Goal: Task Accomplishment & Management: Manage account settings

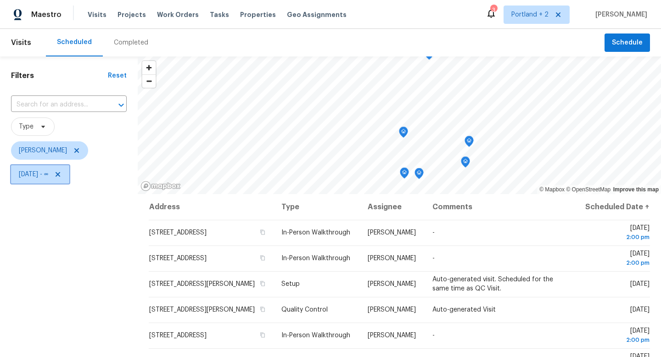
click at [69, 175] on span "Tue, Sep 23 - ∞" at bounding box center [40, 174] width 58 height 18
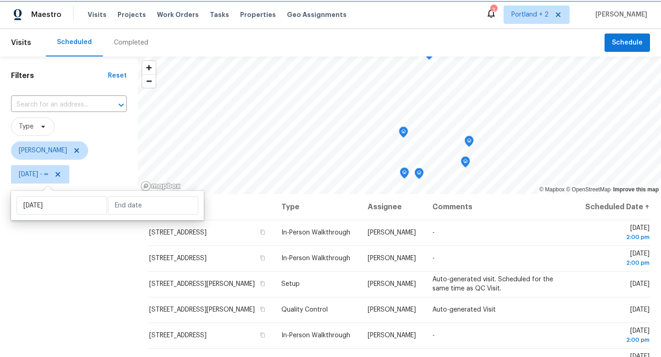
click at [60, 176] on icon at bounding box center [58, 174] width 5 height 5
click at [74, 176] on icon at bounding box center [76, 174] width 7 height 7
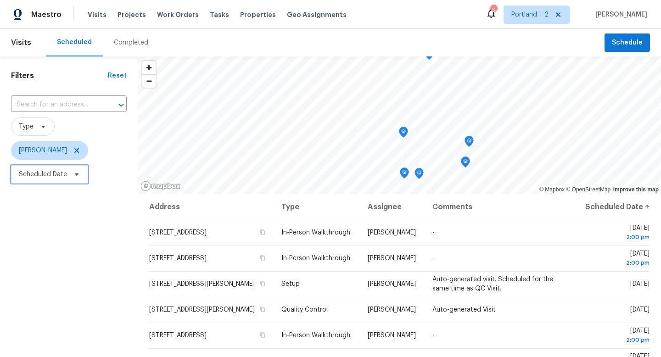
click at [78, 175] on icon at bounding box center [76, 174] width 7 height 7
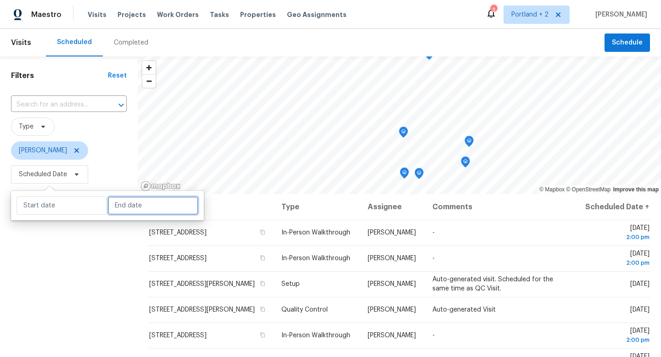
select select "8"
select select "2025"
select select "9"
select select "2025"
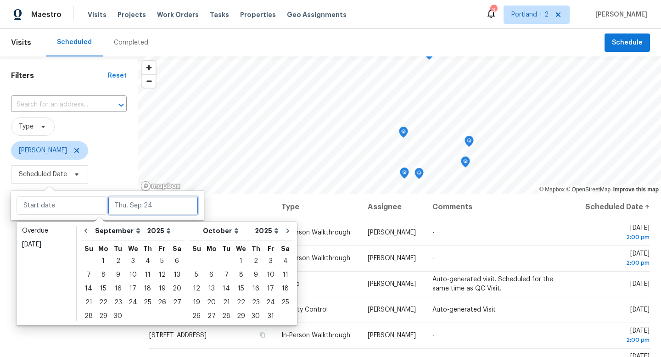
click at [123, 211] on input "text" at bounding box center [153, 205] width 90 height 18
type input "Sat, Sep 13"
click at [130, 305] on div "24" at bounding box center [132, 302] width 15 height 13
type input "[DATE]"
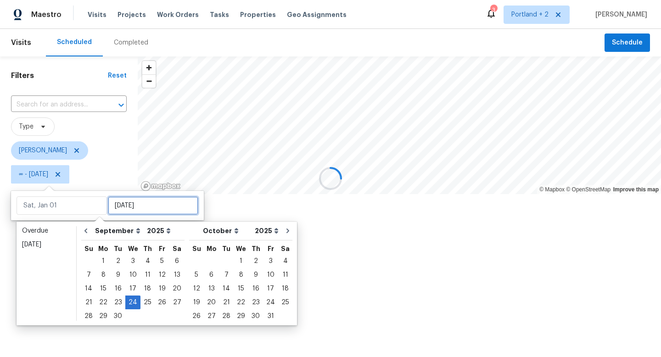
type input "[DATE]"
type input "Mon, Sep 29"
type input "[DATE]"
click at [66, 350] on div at bounding box center [330, 178] width 661 height 357
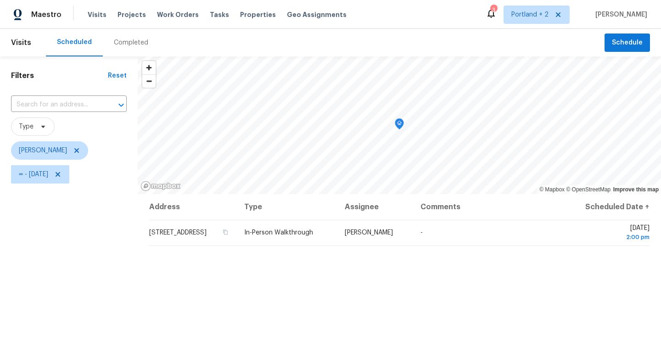
scroll to position [11, 0]
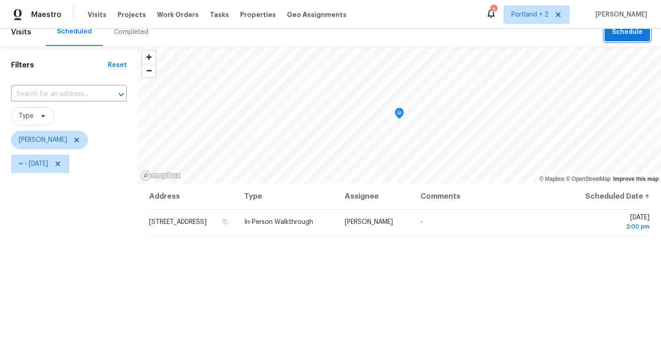
click at [615, 34] on span "Schedule" at bounding box center [627, 32] width 31 height 11
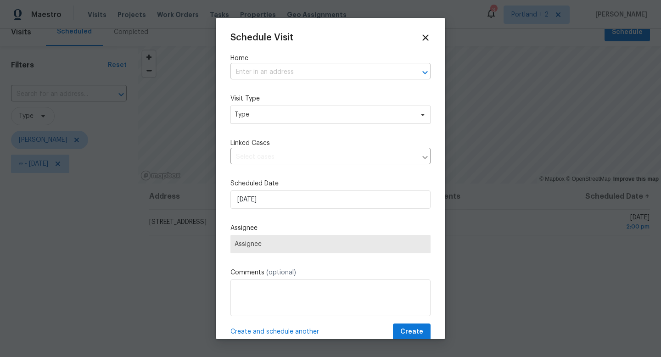
click at [264, 73] on input "text" at bounding box center [317, 72] width 174 height 14
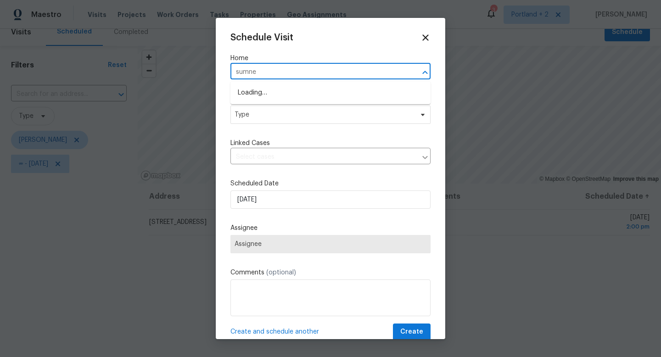
type input "sumner"
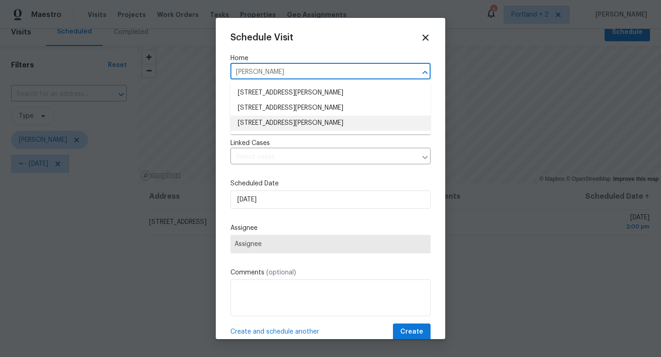
click at [274, 122] on li "5906 NE Sumner St, Portland, OR 97218" at bounding box center [330, 123] width 200 height 15
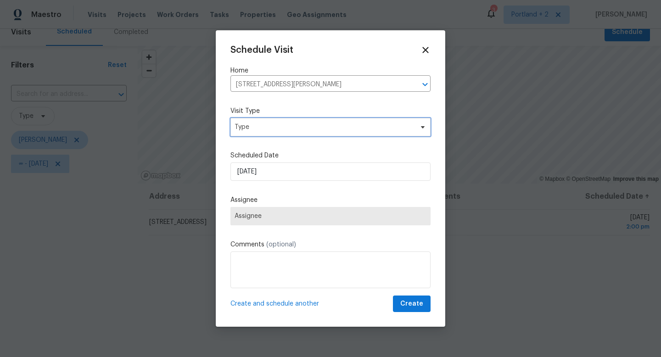
click at [274, 119] on span "Type" at bounding box center [330, 127] width 200 height 18
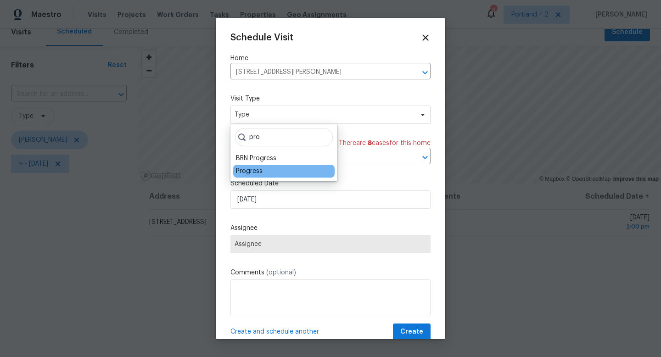
type input "pro"
click at [249, 174] on div "Progress" at bounding box center [249, 171] width 27 height 9
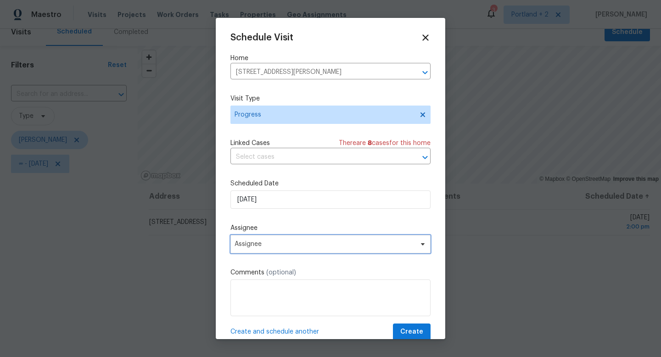
click at [273, 248] on span "Assignee" at bounding box center [325, 243] width 180 height 7
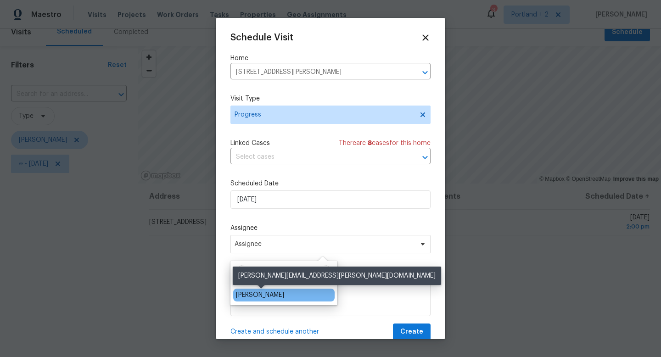
type input "kare"
click at [260, 297] on div "[PERSON_NAME]" at bounding box center [260, 295] width 48 height 9
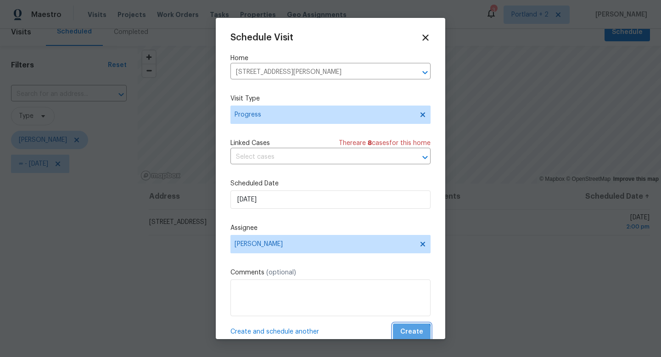
click at [408, 337] on span "Create" at bounding box center [411, 331] width 23 height 11
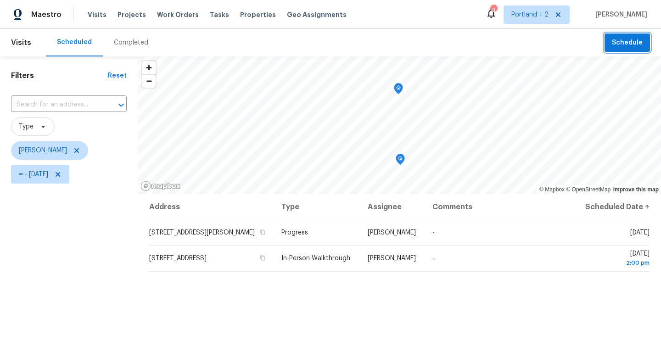
click at [639, 43] on span "Schedule" at bounding box center [627, 42] width 31 height 11
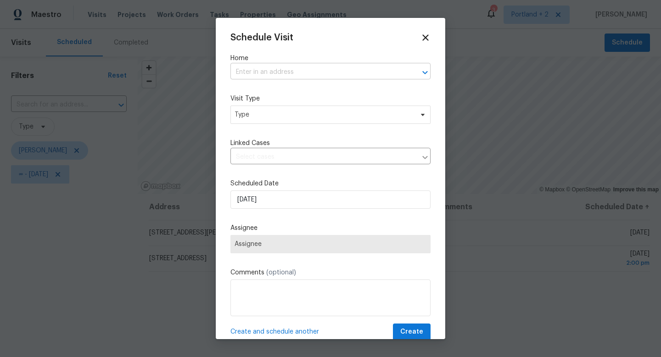
click at [325, 73] on input "text" at bounding box center [317, 72] width 174 height 14
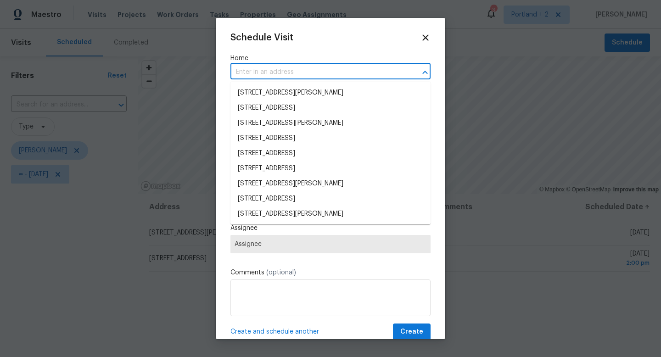
paste input "4736 SE 99th Ave Portland OR 97266"
type input "4736 SE 99th Ave Portland OR 97266"
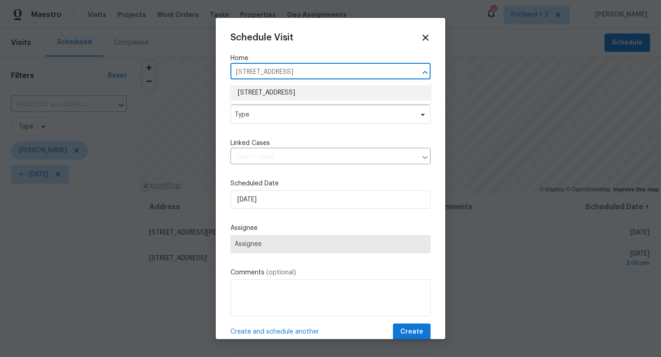
click at [295, 96] on li "4736 SE 99th Ave, Portland, OR 97266" at bounding box center [330, 92] width 200 height 15
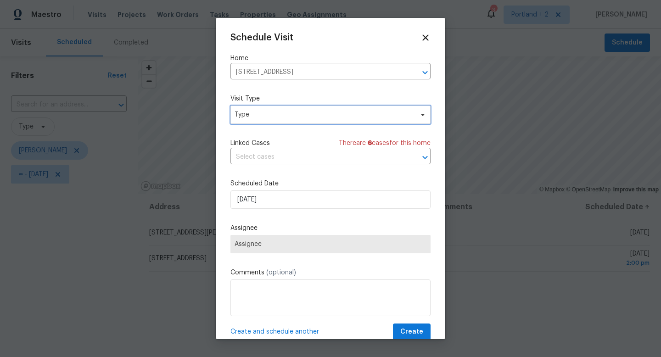
click at [288, 117] on span "Type" at bounding box center [324, 114] width 179 height 9
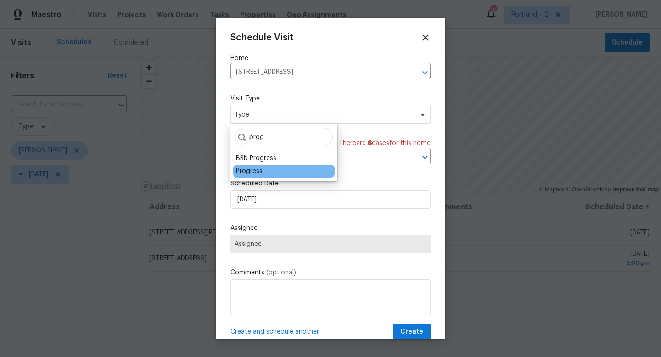
type input "prog"
click at [263, 169] on div "Progress" at bounding box center [283, 171] width 101 height 13
click at [257, 172] on div "Progress" at bounding box center [249, 171] width 27 height 9
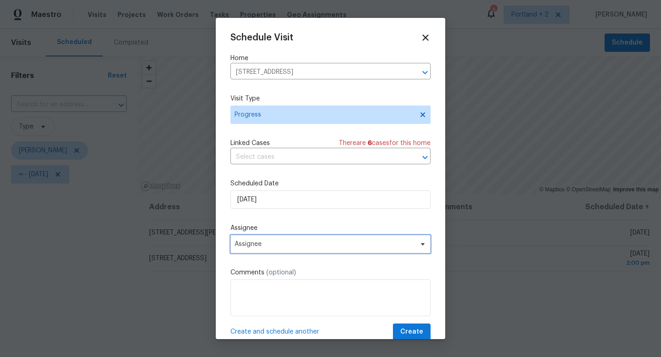
click at [268, 249] on span "Assignee" at bounding box center [330, 244] width 200 height 18
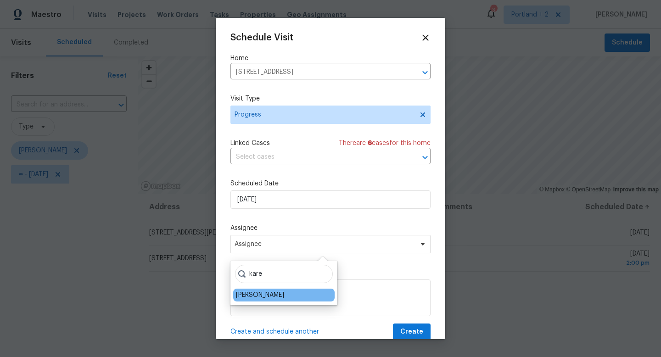
type input "kare"
click at [257, 299] on div "[PERSON_NAME]" at bounding box center [260, 295] width 48 height 9
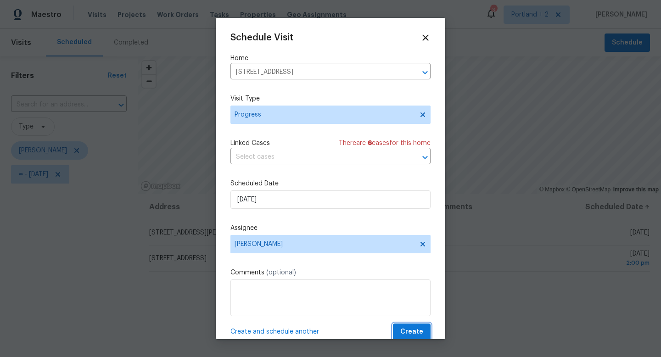
click at [424, 331] on button "Create" at bounding box center [412, 332] width 38 height 17
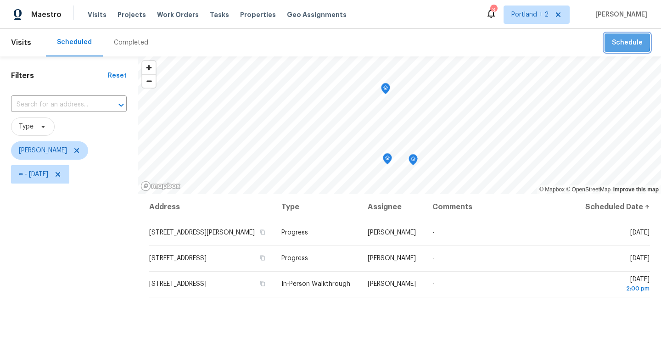
click at [615, 41] on span "Schedule" at bounding box center [627, 42] width 31 height 11
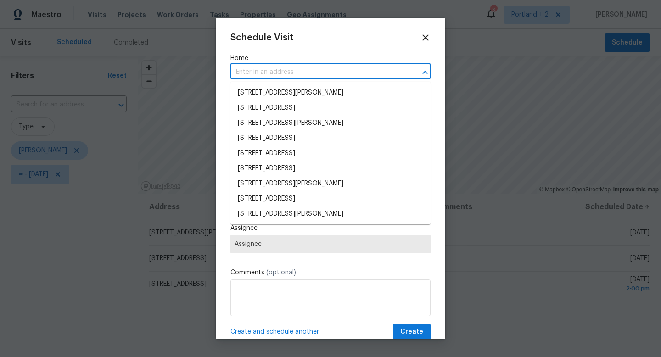
click at [354, 70] on input "text" at bounding box center [317, 72] width 174 height 14
paste input "11574 SE Ross Rd Happy Valley OR 97086"
type input "11574 SE Ross Rd Happy Valley OR 97086"
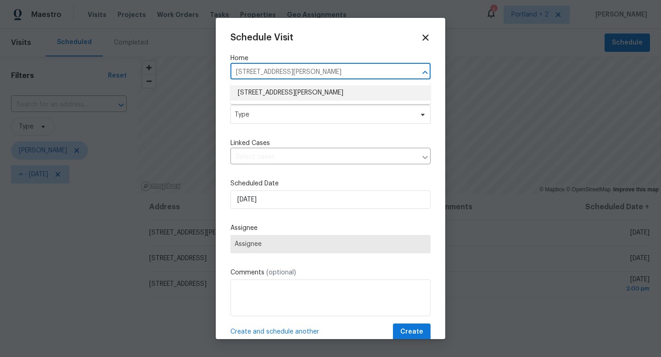
click at [340, 95] on li "11574 SE Ross Rd, Happy Valley, OR 97086" at bounding box center [330, 92] width 200 height 15
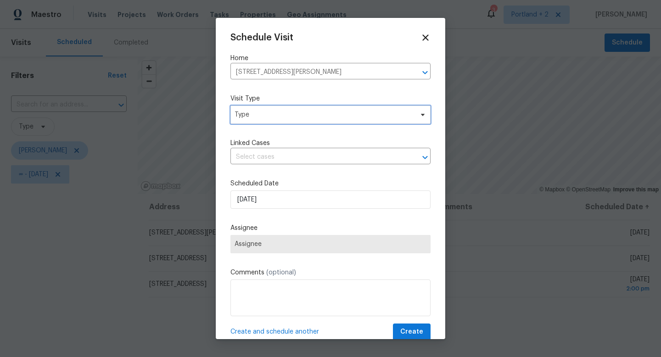
click at [330, 115] on span "Type" at bounding box center [324, 114] width 179 height 9
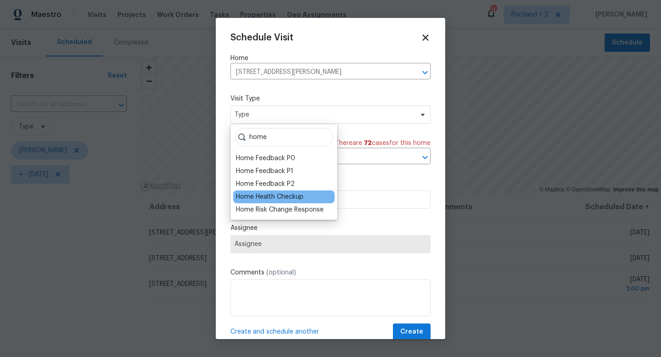
type input "home"
click at [292, 197] on div "Home Health Checkup" at bounding box center [269, 196] width 67 height 9
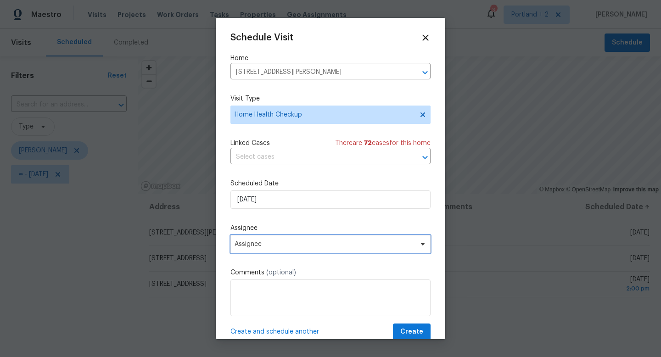
click at [290, 246] on span "Assignee" at bounding box center [325, 243] width 180 height 7
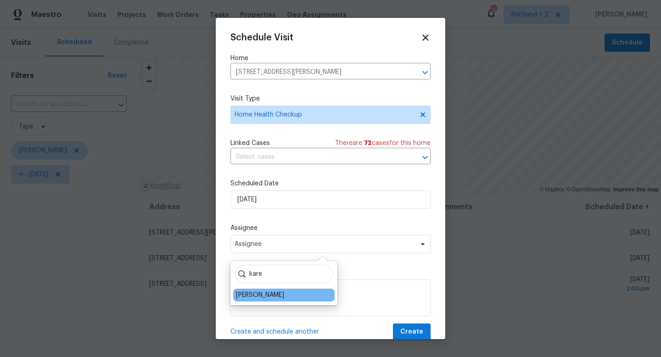
type input "kare"
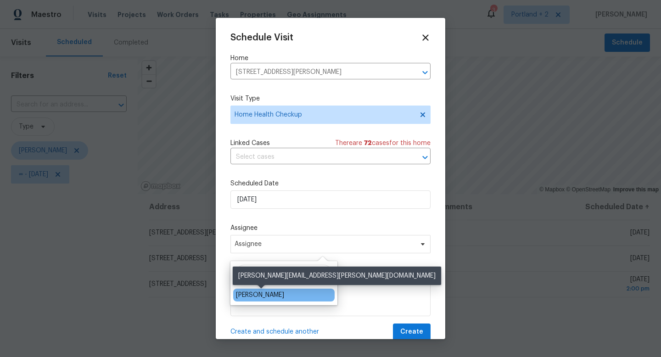
click at [261, 294] on div "[PERSON_NAME]" at bounding box center [260, 295] width 48 height 9
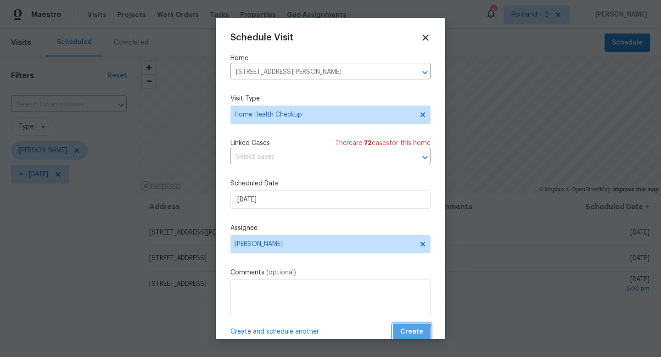
click at [409, 334] on span "Create" at bounding box center [411, 331] width 23 height 11
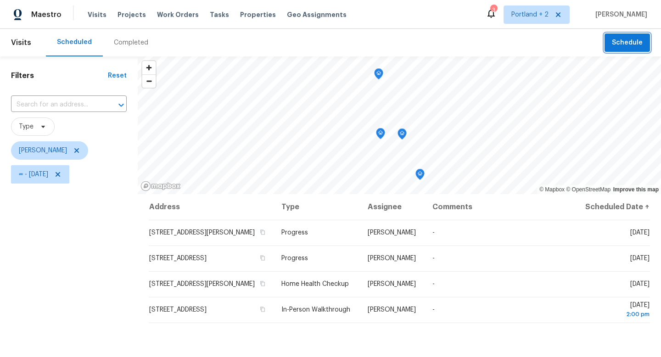
click at [617, 46] on span "Schedule" at bounding box center [627, 42] width 31 height 11
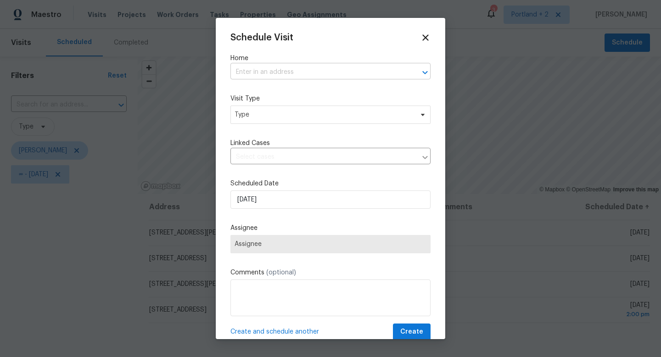
click at [327, 74] on input "text" at bounding box center [317, 72] width 174 height 14
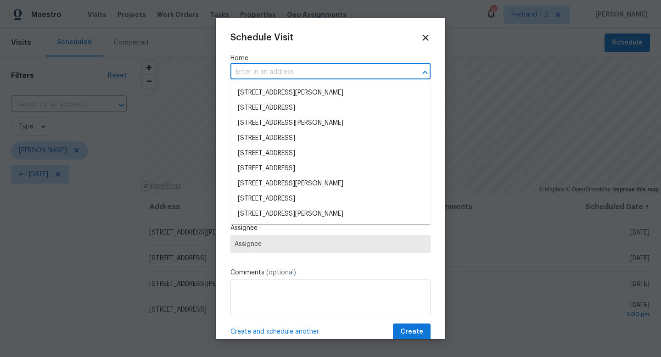
paste input "6001 NE Holladay St Portland OR 97213"
type input "6001 NE Holladay St Portland OR 97213"
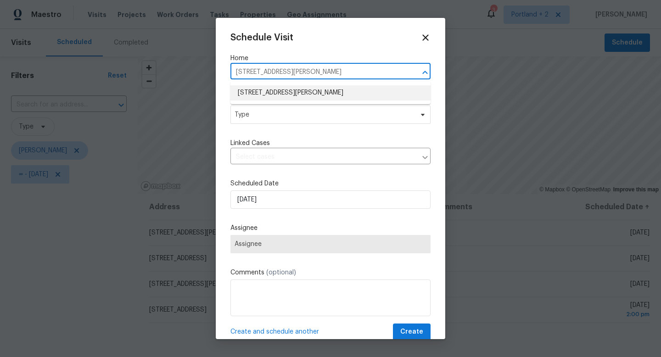
click at [313, 87] on li "6001 NE Holladay St, Portland, OR 97213" at bounding box center [330, 92] width 200 height 15
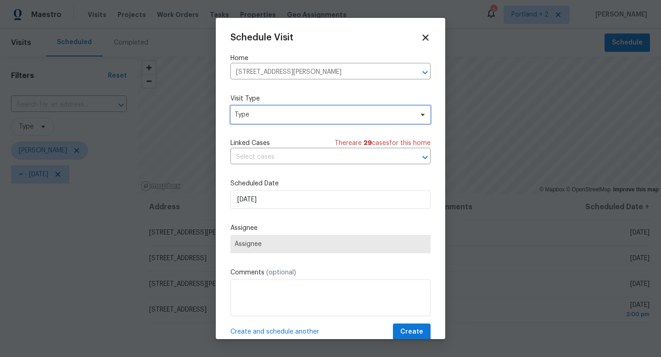
click at [303, 117] on span "Type" at bounding box center [324, 114] width 179 height 9
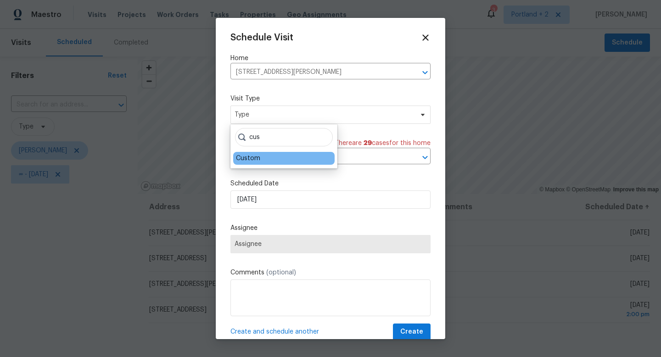
type input "cus"
click at [258, 158] on div "Custom" at bounding box center [248, 158] width 24 height 9
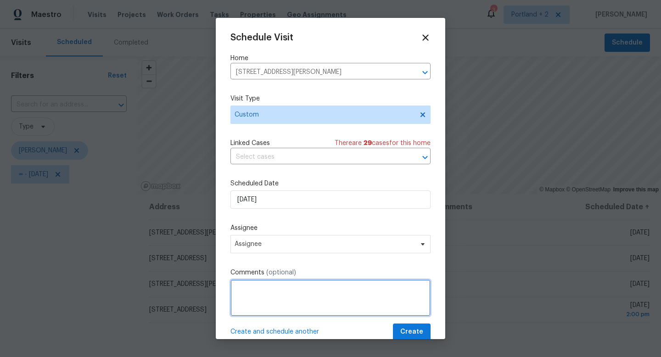
click at [268, 302] on textarea at bounding box center [330, 297] width 200 height 37
type textarea "Camera"
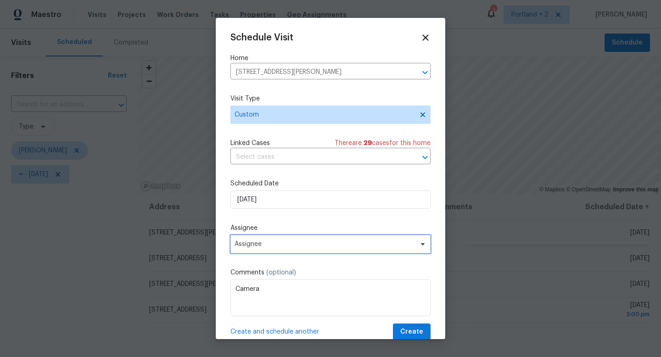
click at [289, 241] on span "Assignee" at bounding box center [325, 243] width 180 height 7
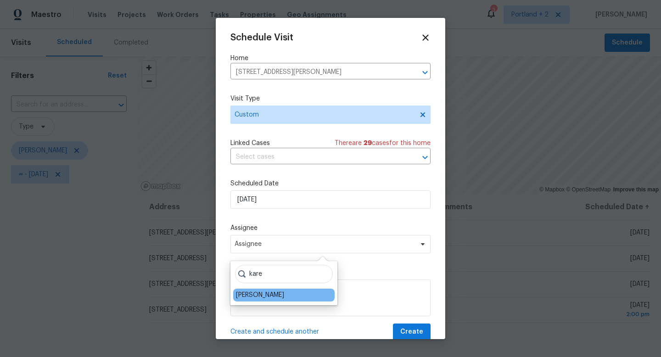
type input "kare"
click at [266, 298] on div "[PERSON_NAME]" at bounding box center [260, 295] width 48 height 9
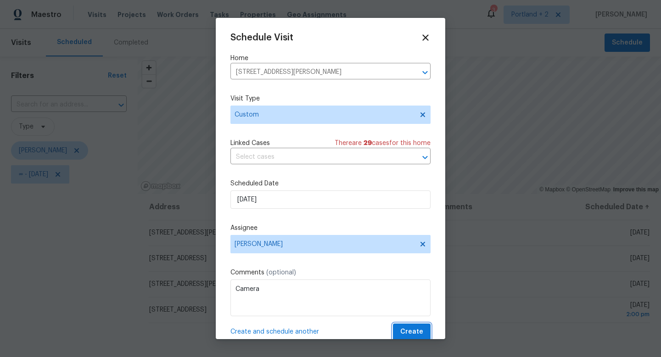
click at [406, 330] on span "Create" at bounding box center [411, 331] width 23 height 11
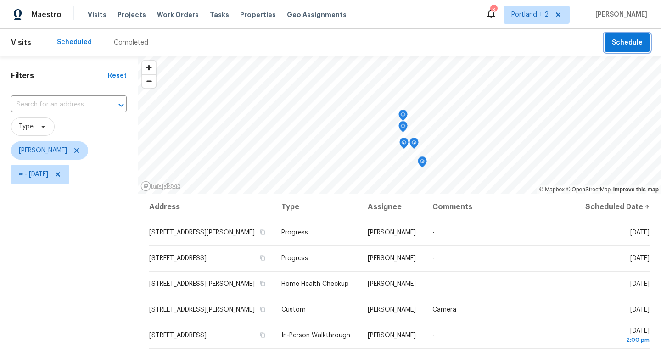
click at [635, 42] on span "Schedule" at bounding box center [627, 42] width 31 height 11
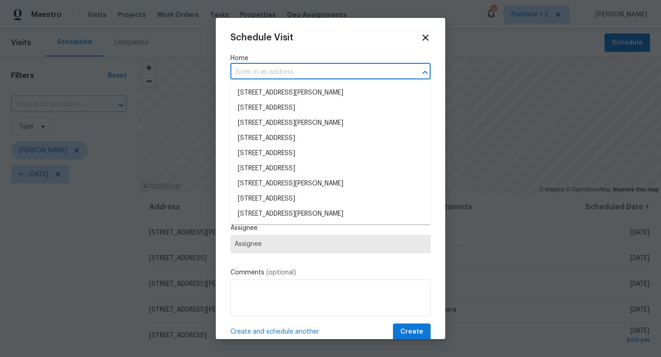
click at [358, 73] on input "text" at bounding box center [317, 72] width 174 height 14
paste input "14308 SE 7th Way Vancouver WA 98683"
type input "14308 SE 7th Way Vancouver WA 98683"
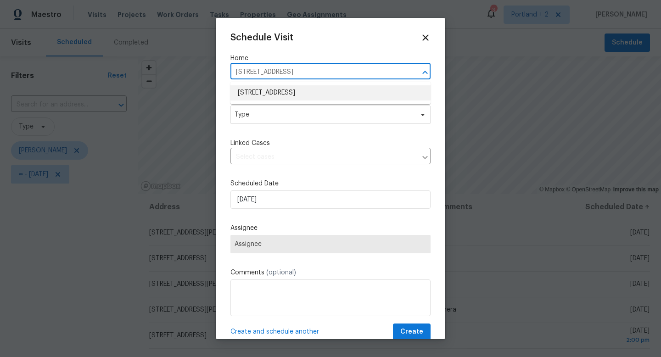
click at [341, 91] on li "14308 SE 7th Way, Vancouver, WA 98683" at bounding box center [330, 92] width 200 height 15
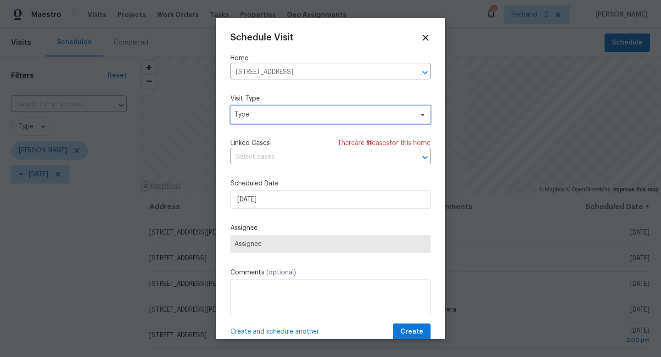
click at [304, 115] on span "Type" at bounding box center [324, 114] width 179 height 9
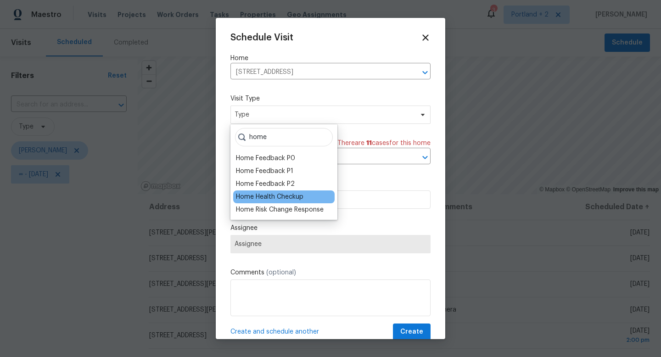
type input "home"
click at [273, 198] on div "Home Health Checkup" at bounding box center [269, 196] width 67 height 9
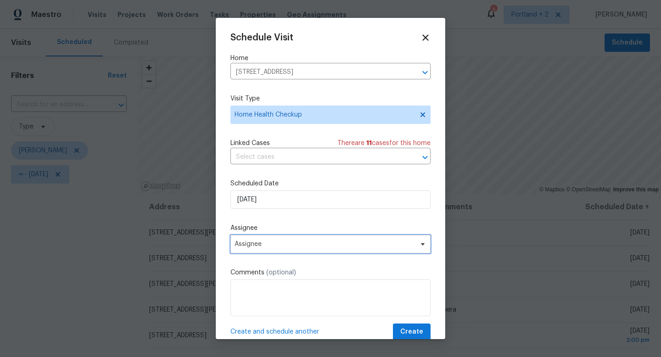
click at [263, 246] on span "Assignee" at bounding box center [325, 243] width 180 height 7
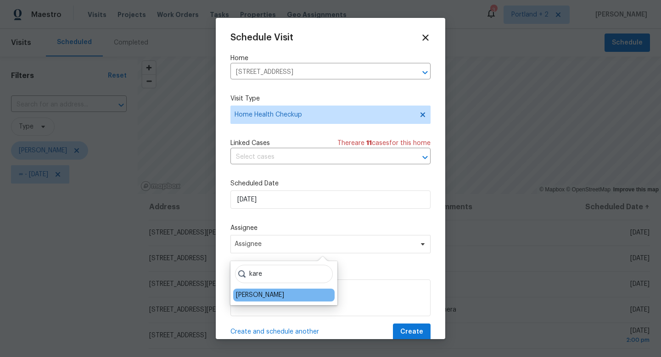
type input "kare"
click at [257, 291] on div "[PERSON_NAME]" at bounding box center [260, 295] width 48 height 9
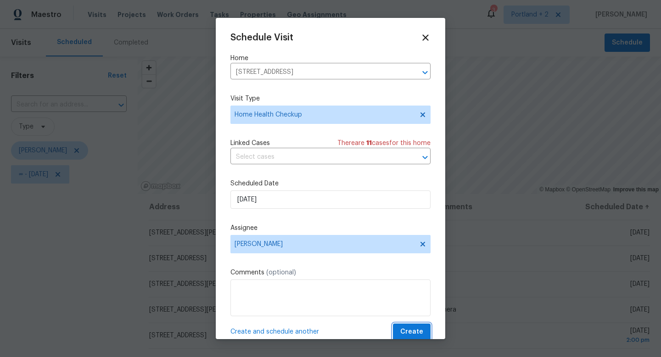
click at [420, 333] on span "Create" at bounding box center [411, 331] width 23 height 11
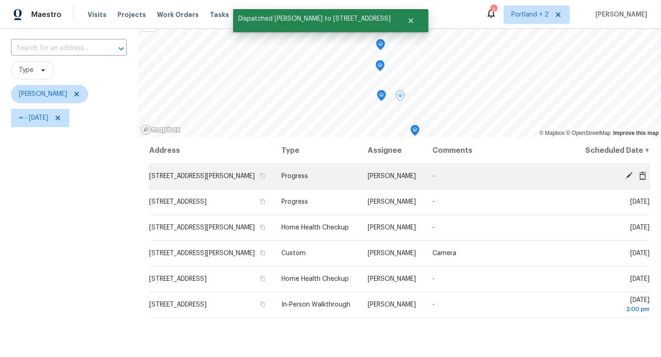
scroll to position [70, 0]
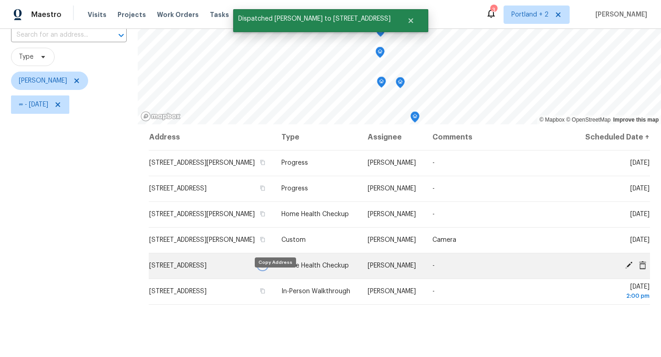
click at [265, 268] on icon "button" at bounding box center [263, 265] width 5 height 5
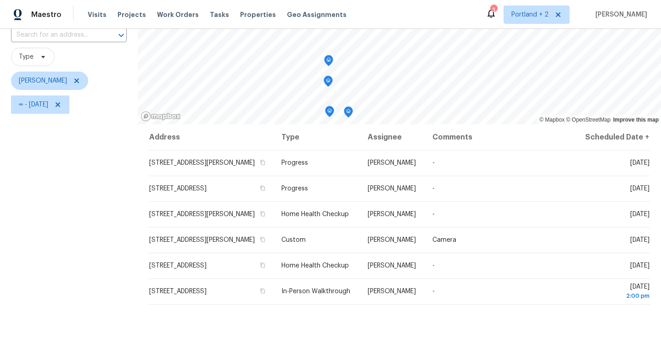
click at [329, 81] on icon "Map marker" at bounding box center [328, 81] width 3 height 2
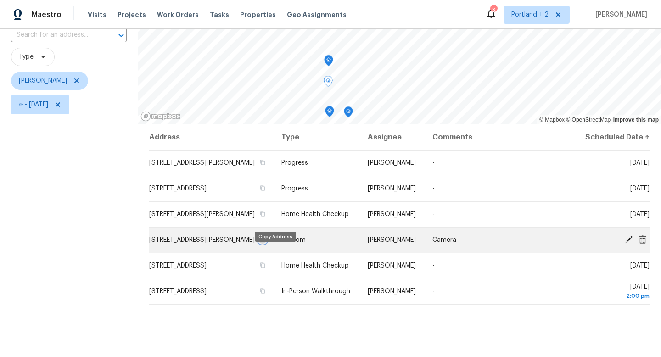
click at [265, 242] on icon "button" at bounding box center [263, 239] width 5 height 5
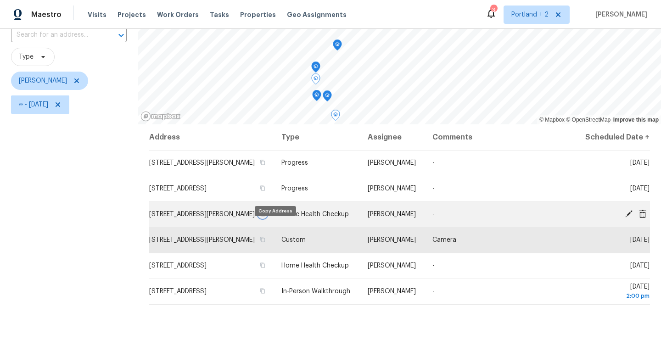
click at [267, 218] on button "button" at bounding box center [262, 214] width 8 height 8
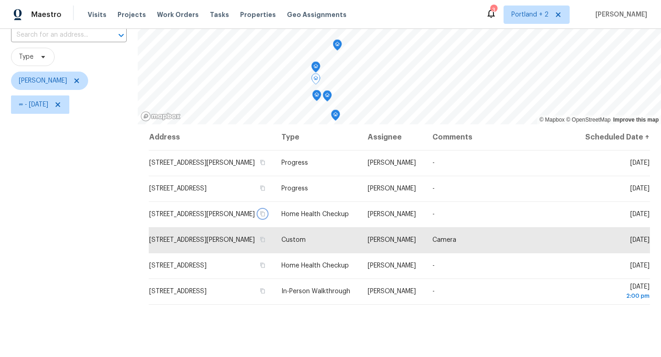
click at [328, 96] on icon "Map marker" at bounding box center [327, 96] width 8 height 11
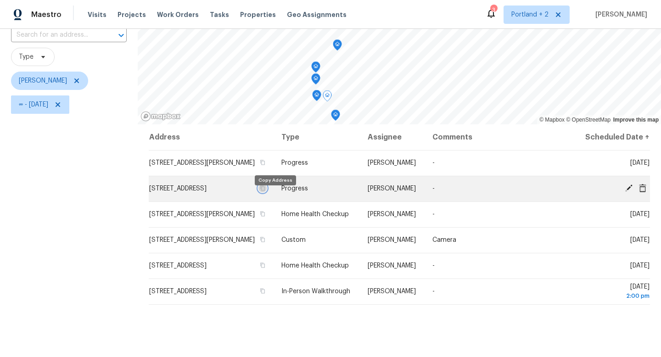
click at [265, 191] on icon "button" at bounding box center [263, 188] width 6 height 6
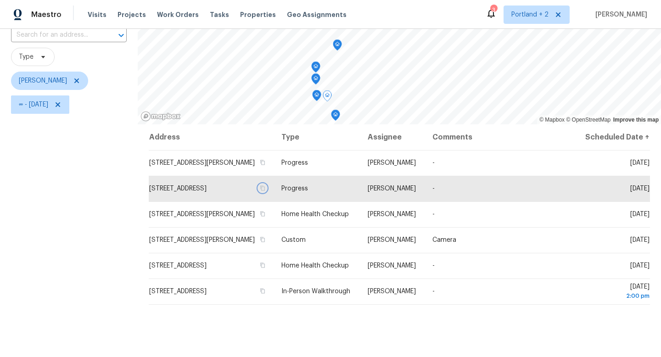
click at [316, 96] on icon "Map marker" at bounding box center [316, 95] width 3 height 2
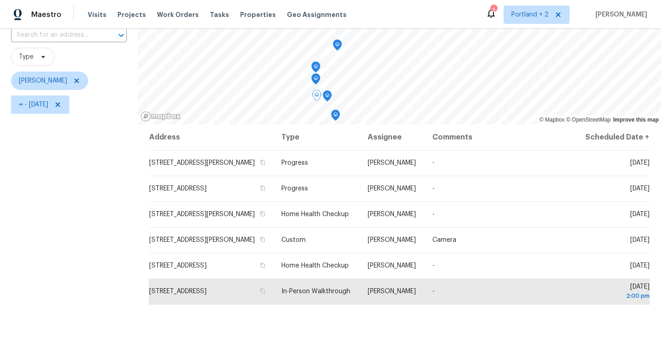
click at [44, 139] on div "Filters Reset ​ Type Karen Mattingley ∞ - Wed, Sep 24" at bounding box center [69, 198] width 138 height 423
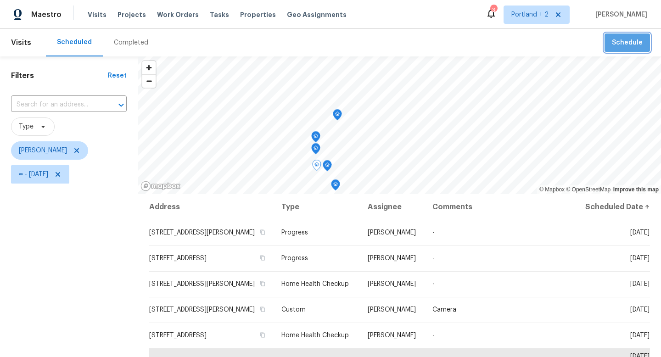
click at [631, 38] on span "Schedule" at bounding box center [627, 42] width 31 height 11
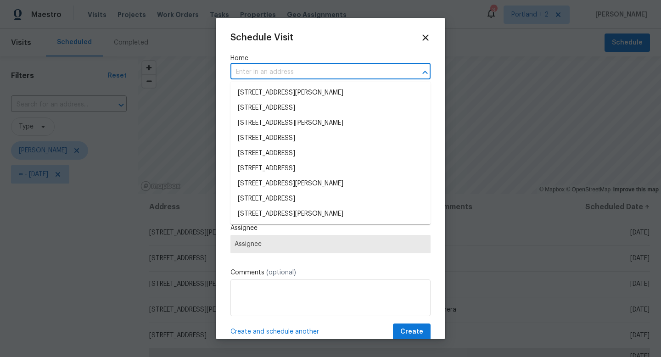
click at [334, 66] on input "text" at bounding box center [317, 72] width 174 height 14
paste input "5107 SE Knapp St Portland OR 97206"
type input "5107 SE Knapp St Portland OR 97206"
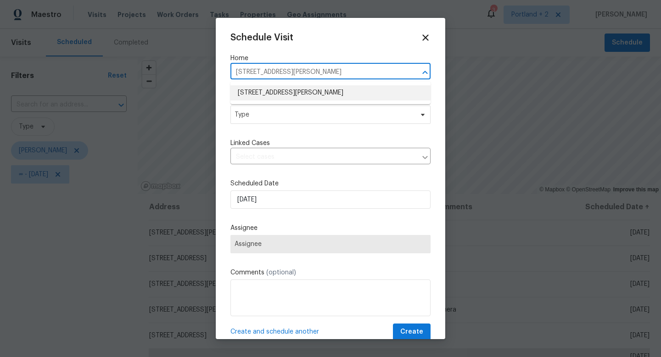
click at [320, 92] on li "5107 SE Knapp St, Portland, OR 97206" at bounding box center [330, 92] width 200 height 15
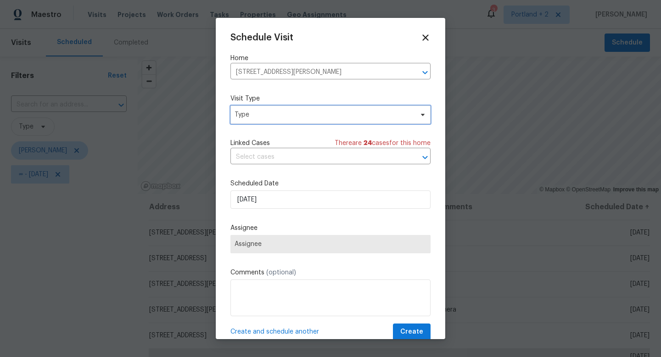
click at [310, 114] on span "Type" at bounding box center [324, 114] width 179 height 9
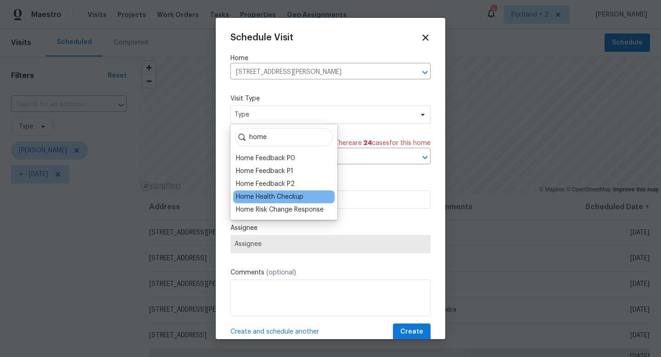
type input "home"
click at [291, 197] on div "Home Health Checkup" at bounding box center [269, 196] width 67 height 9
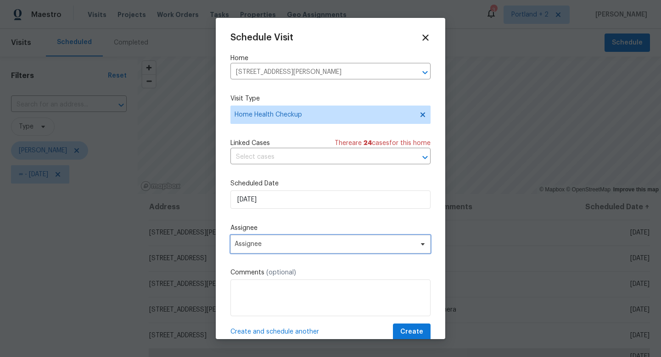
click at [290, 240] on span "Assignee" at bounding box center [330, 244] width 200 height 18
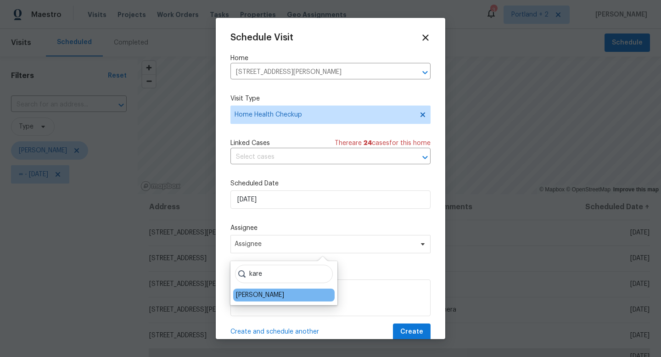
type input "kare"
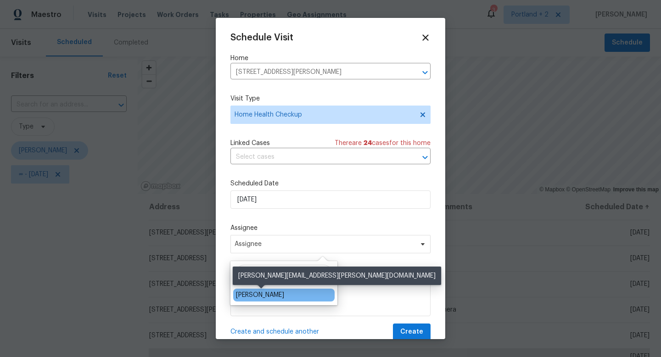
click at [278, 293] on div "[PERSON_NAME]" at bounding box center [260, 295] width 48 height 9
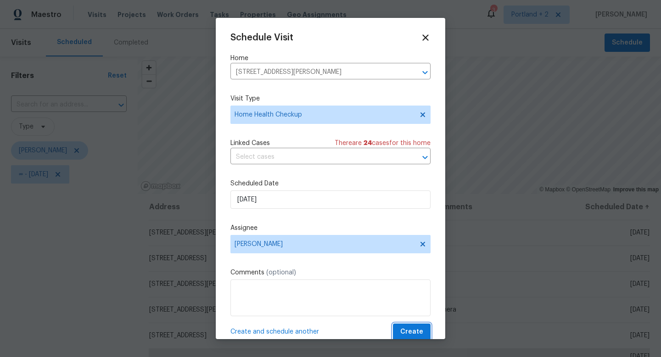
click at [421, 329] on span "Create" at bounding box center [411, 331] width 23 height 11
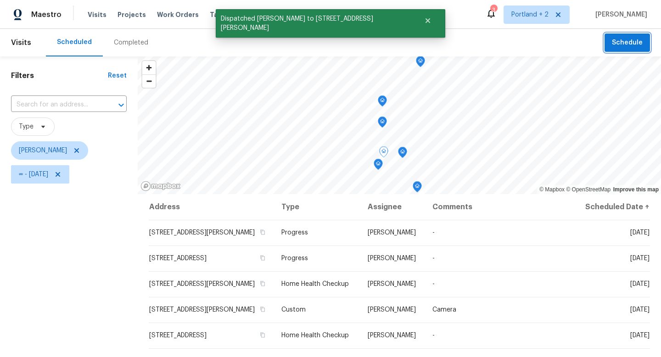
click at [379, 165] on icon "Map marker" at bounding box center [378, 164] width 3 height 2
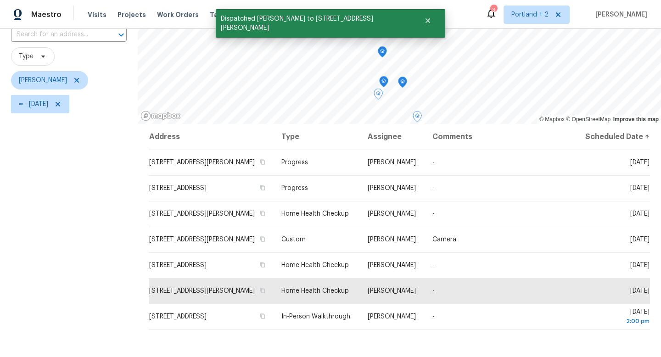
scroll to position [69, 0]
click at [385, 84] on icon "Map marker" at bounding box center [384, 83] width 8 height 11
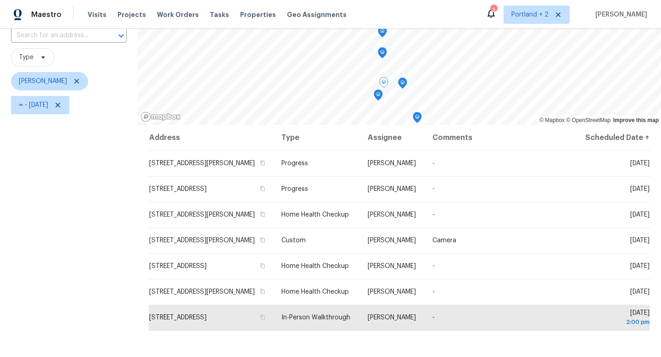
click at [404, 84] on icon "Map marker" at bounding box center [402, 83] width 8 height 11
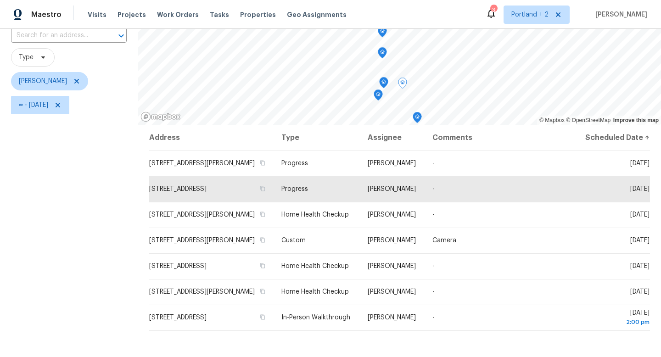
click at [378, 97] on icon "Map marker" at bounding box center [378, 95] width 8 height 11
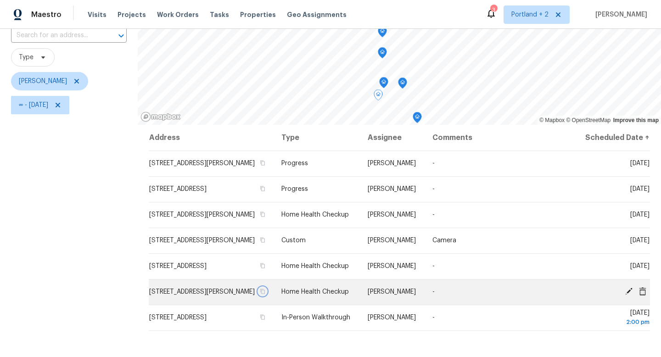
click at [265, 294] on icon "button" at bounding box center [263, 292] width 6 height 6
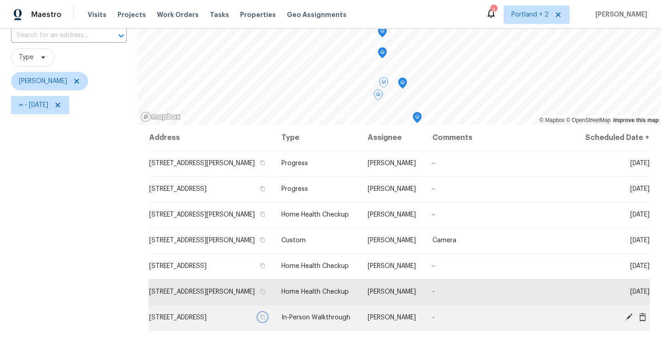
click at [265, 320] on icon "button" at bounding box center [263, 317] width 6 height 6
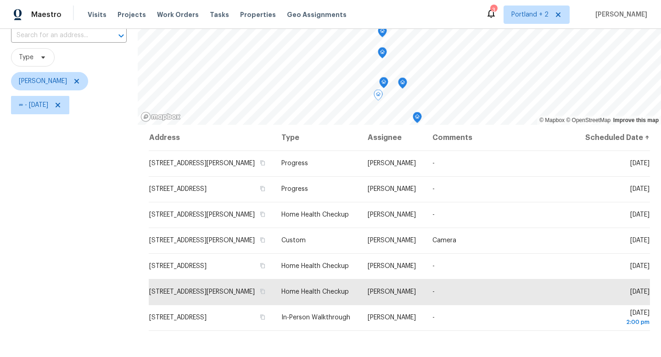
click at [490, 12] on icon at bounding box center [491, 13] width 11 height 11
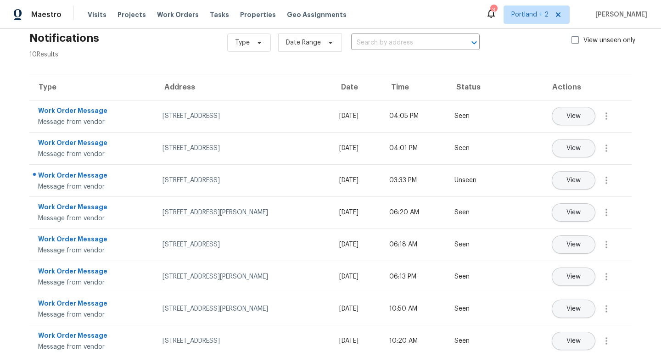
scroll to position [21, 0]
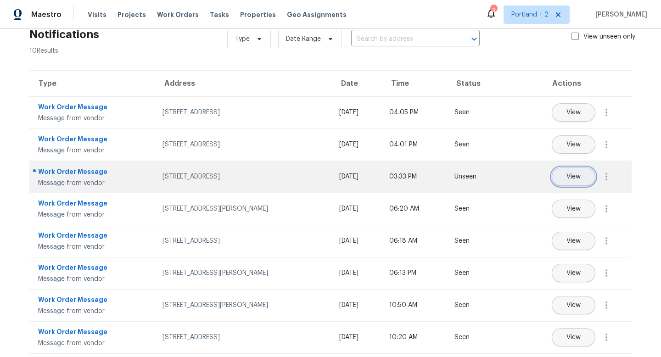
click at [581, 173] on button "View" at bounding box center [574, 177] width 44 height 18
click at [607, 174] on icon "button" at bounding box center [606, 176] width 2 height 7
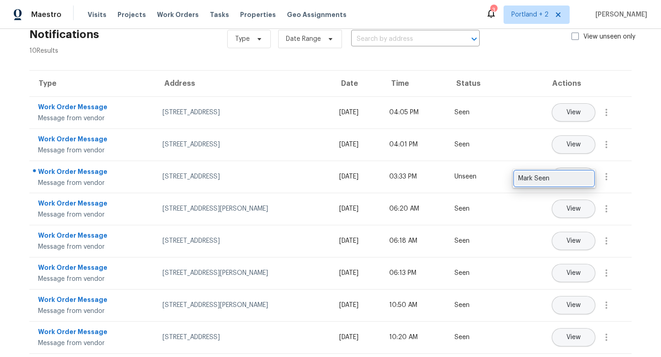
click at [564, 181] on div "Mark Seen" at bounding box center [554, 178] width 72 height 9
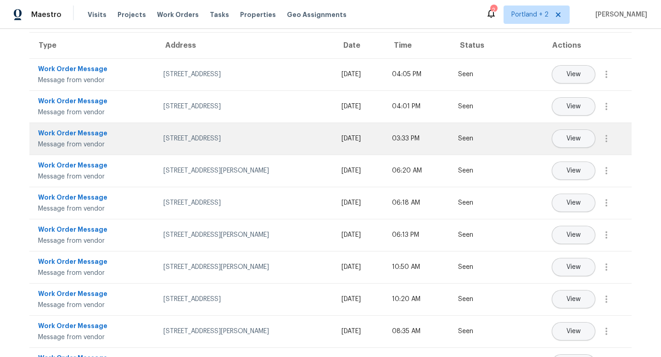
scroll to position [0, 0]
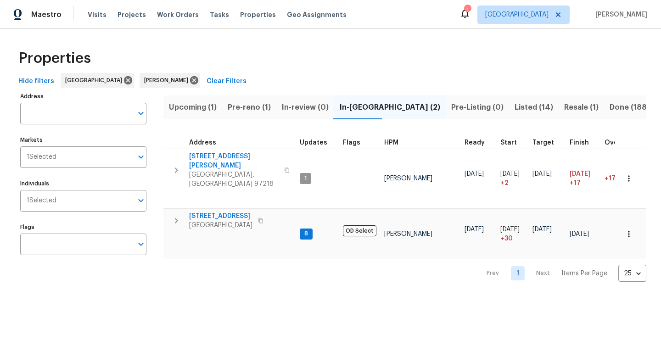
click at [255, 108] on span "Pre-reno (1)" at bounding box center [249, 107] width 43 height 13
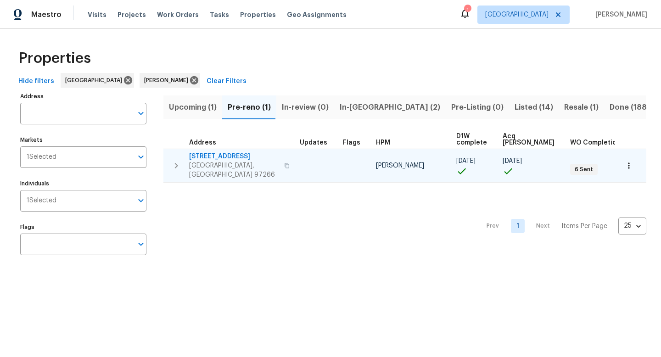
click at [284, 163] on icon "button" at bounding box center [287, 166] width 6 height 6
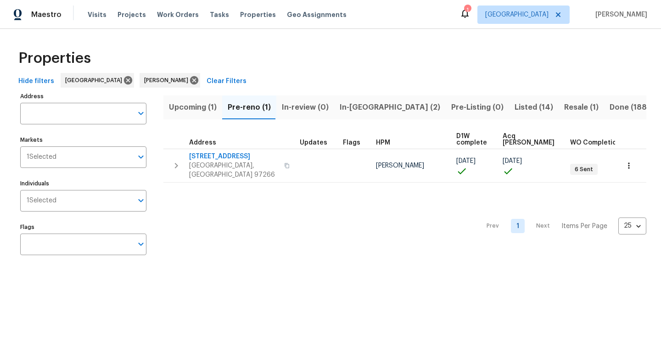
click at [514, 109] on span "Listed (14)" at bounding box center [533, 107] width 39 height 13
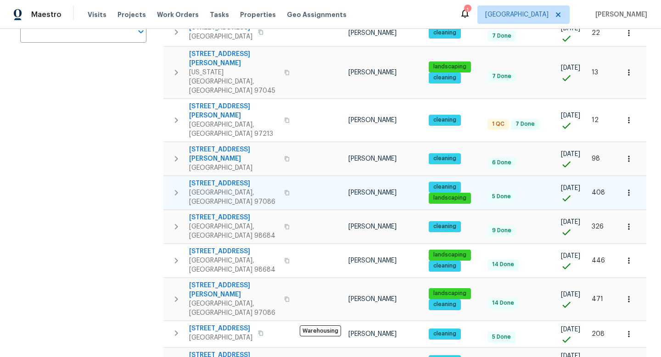
scroll to position [222, 0]
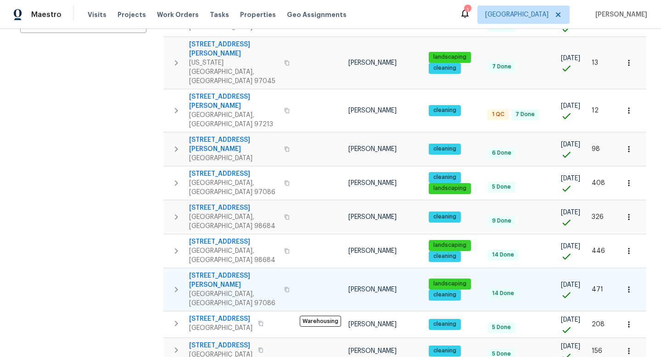
click at [284, 287] on icon "button" at bounding box center [287, 290] width 6 height 6
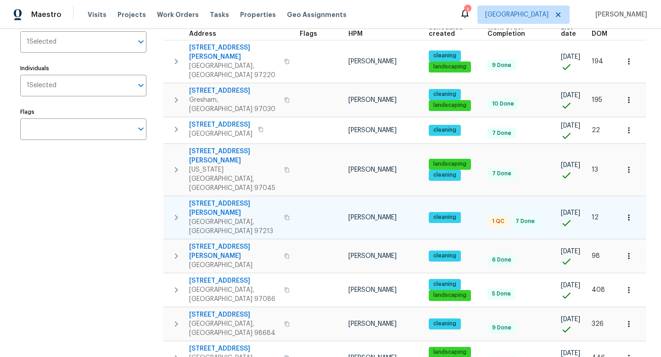
scroll to position [112, 0]
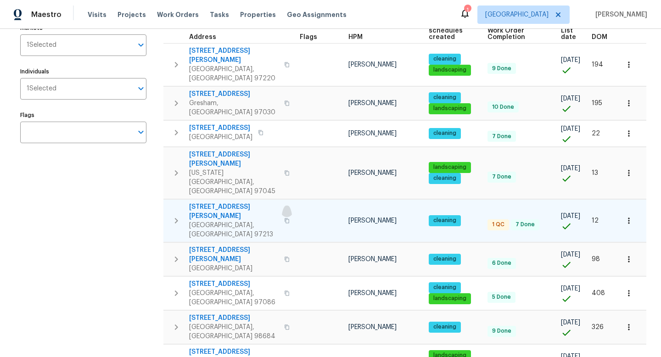
click at [284, 218] on icon "button" at bounding box center [287, 221] width 6 height 6
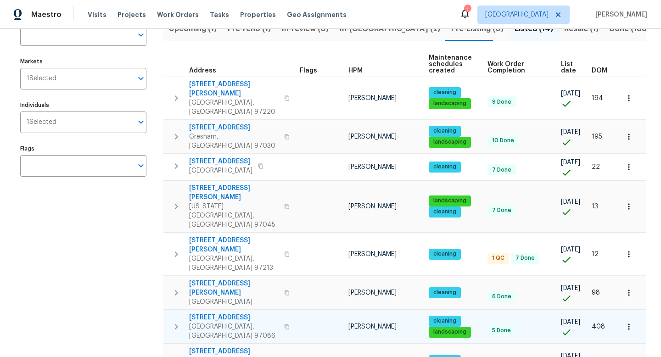
scroll to position [78, 0]
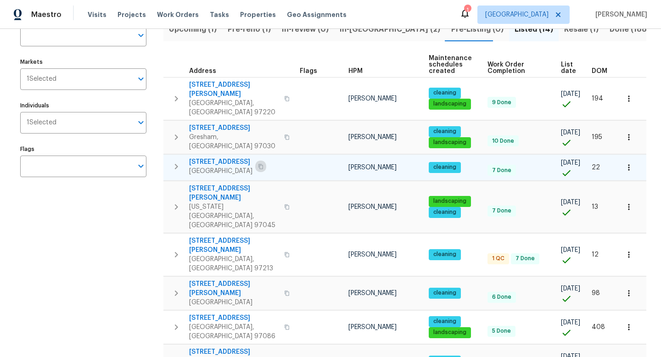
click at [263, 164] on icon "button" at bounding box center [261, 167] width 6 height 6
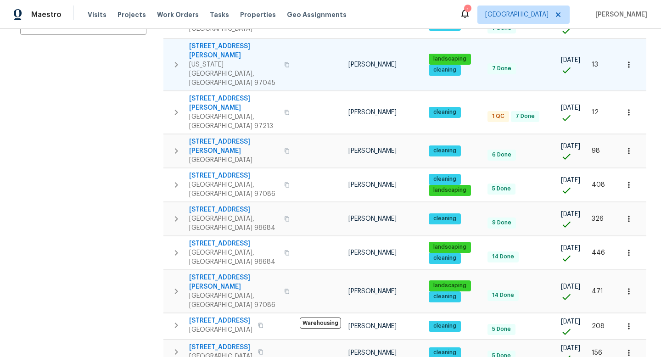
scroll to position [222, 0]
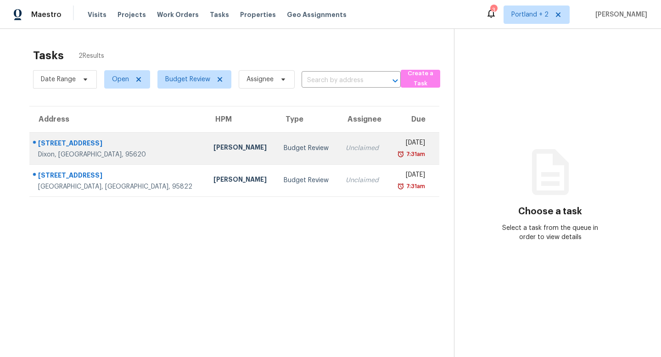
click at [213, 147] on div "[PERSON_NAME]" at bounding box center [241, 148] width 56 height 11
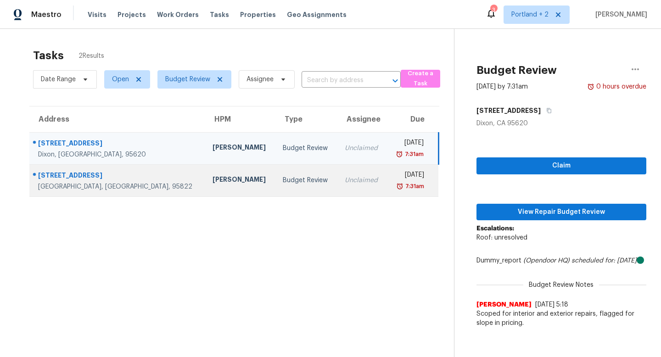
click at [212, 175] on div "[PERSON_NAME]" at bounding box center [240, 180] width 56 height 11
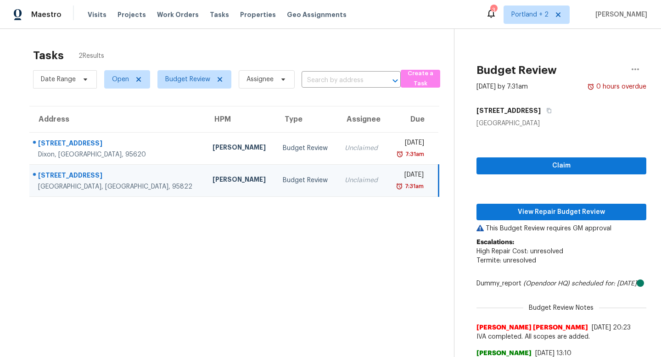
scroll to position [29, 0]
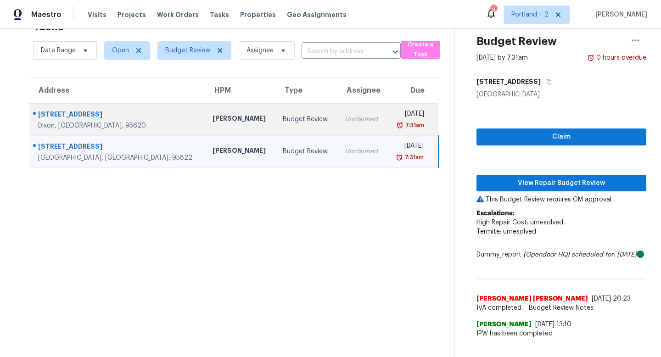
click at [212, 117] on div "Douglass Noblett" at bounding box center [240, 119] width 56 height 11
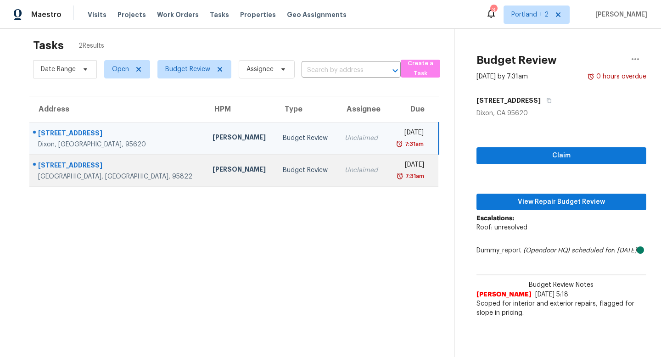
scroll to position [0, 0]
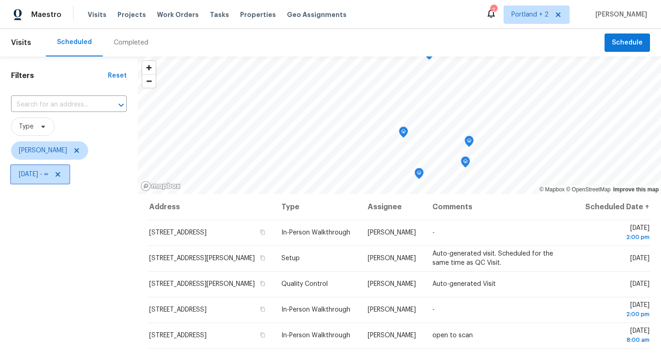
click at [61, 174] on icon at bounding box center [57, 174] width 7 height 7
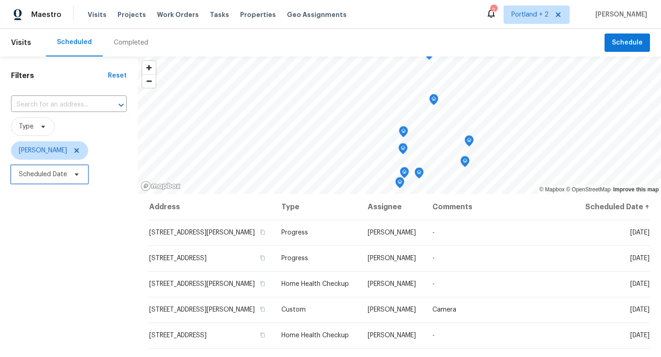
click at [75, 175] on icon at bounding box center [77, 174] width 4 height 2
click at [64, 288] on div "Filters Reset ​ Type Karen Mattingley Scheduled Date" at bounding box center [69, 267] width 138 height 423
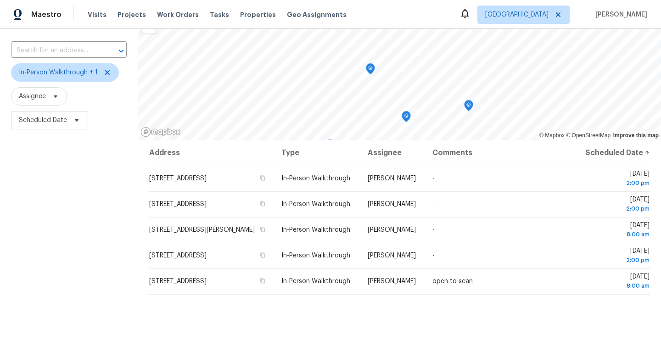
scroll to position [54, 0]
